Goal: Register for event/course

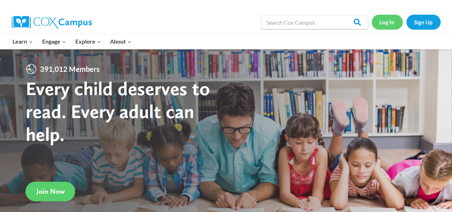
click at [394, 21] on link "Log In" at bounding box center [387, 22] width 31 height 15
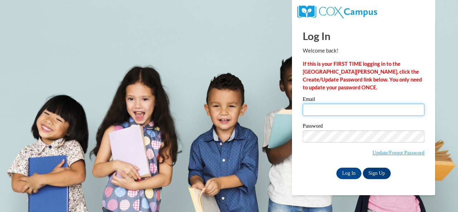
click at [358, 109] on input "Email" at bounding box center [364, 110] width 122 height 12
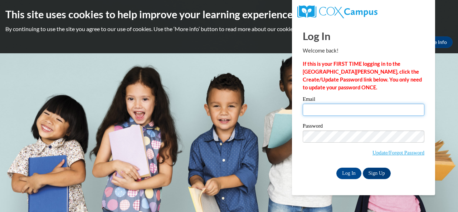
type input "herriott-felton.krana.s@muscogee.k12.ga.us"
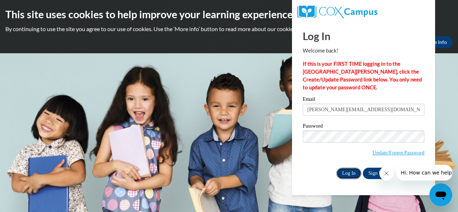
click at [357, 175] on input "Log In" at bounding box center [348, 173] width 25 height 11
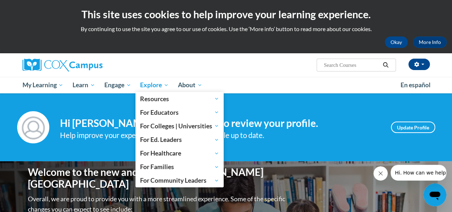
click at [153, 87] on span "Explore" at bounding box center [154, 85] width 29 height 9
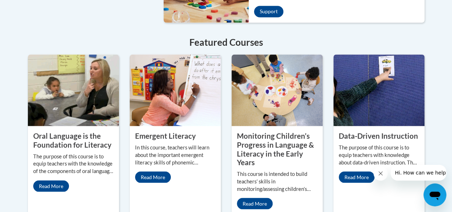
scroll to position [644, 0]
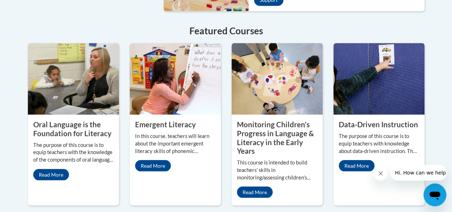
click at [374, 89] on img at bounding box center [379, 79] width 91 height 72
click at [363, 94] on img at bounding box center [379, 79] width 91 height 72
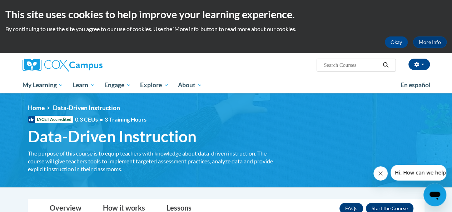
click at [358, 63] on input "Search..." at bounding box center [351, 65] width 57 height 9
type input "Response to intervention"
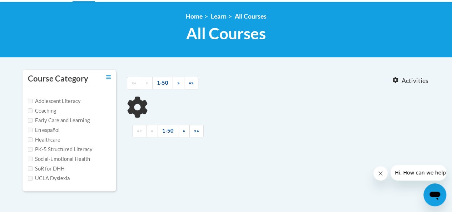
type input "Response to intervention"
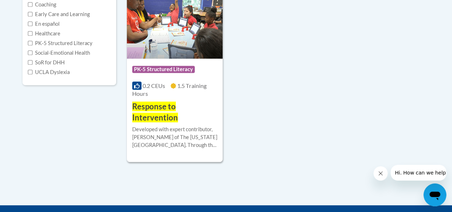
scroll to position [215, 0]
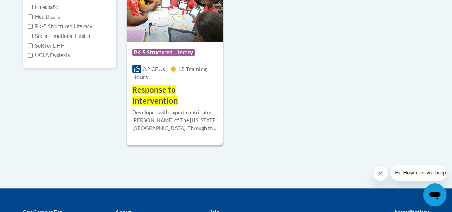
click at [171, 77] on div "0.2 CEUs 1.5 Training Hours" at bounding box center [174, 73] width 85 height 16
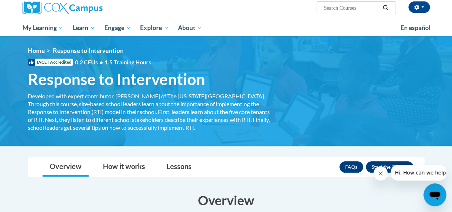
scroll to position [107, 0]
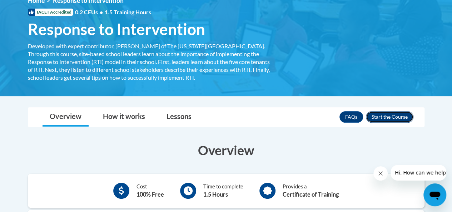
click at [408, 117] on button "Enroll" at bounding box center [390, 116] width 48 height 11
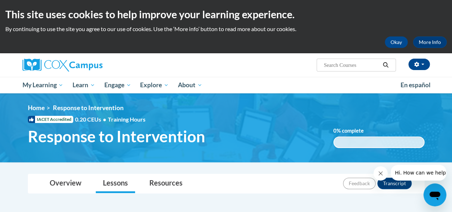
click at [356, 68] on input "Search..." at bounding box center [351, 65] width 57 height 9
type input "writing"
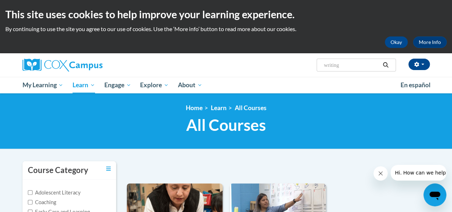
click at [361, 65] on input "writing" at bounding box center [351, 65] width 57 height 9
type input "data driven instruction"
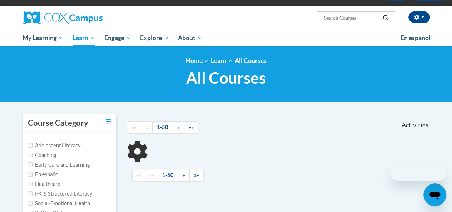
scroll to position [143, 0]
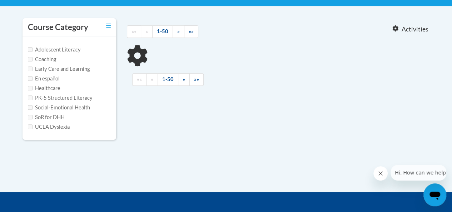
type input "data driven instruction"
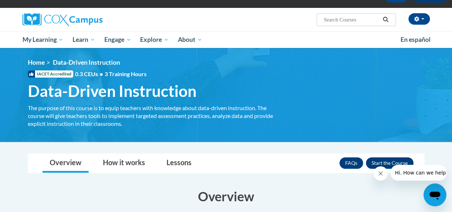
scroll to position [36, 0]
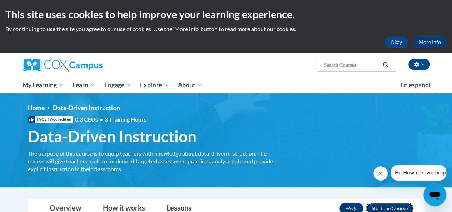
click at [401, 207] on button "Enroll" at bounding box center [390, 208] width 48 height 11
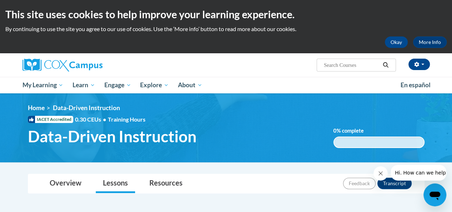
click at [351, 63] on input "Search..." at bounding box center [351, 65] width 57 height 9
type input "writing k-3"
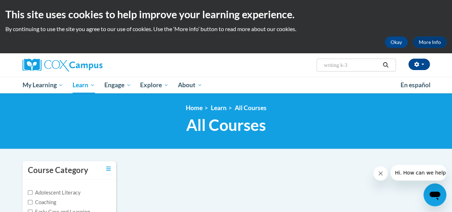
click at [352, 63] on input "writing k-3" at bounding box center [351, 65] width 57 height 9
type input "writing"
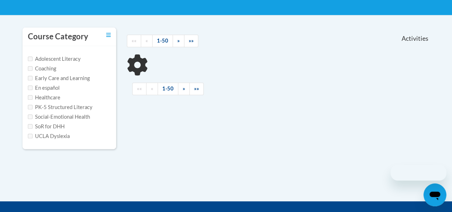
scroll to position [143, 0]
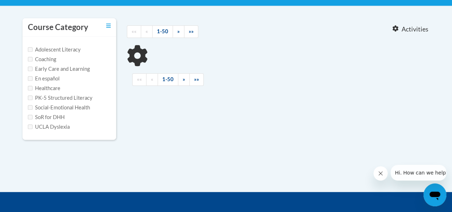
type input "writing"
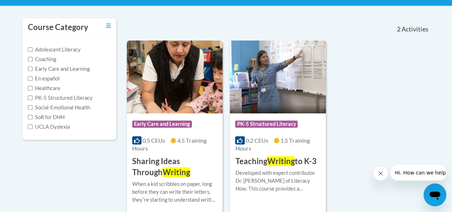
click at [301, 88] on img at bounding box center [278, 76] width 96 height 73
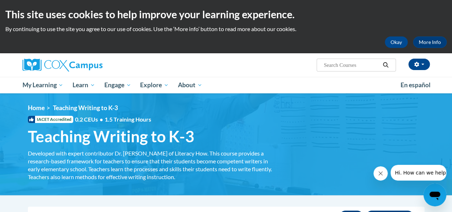
scroll to position [107, 0]
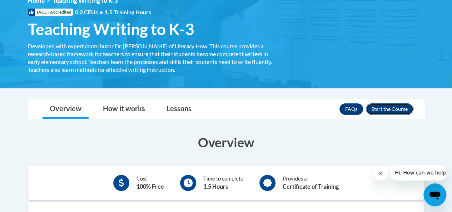
click at [401, 113] on button "Enroll" at bounding box center [390, 108] width 48 height 11
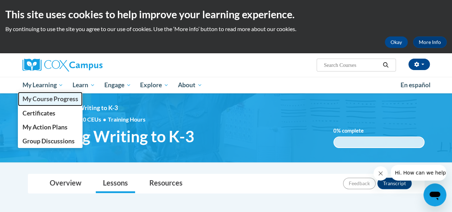
click at [49, 100] on span "My Course Progress" at bounding box center [50, 99] width 56 height 8
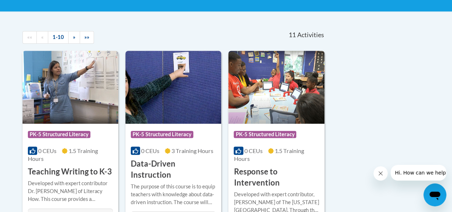
scroll to position [143, 0]
